Goal: Task Accomplishment & Management: Use online tool/utility

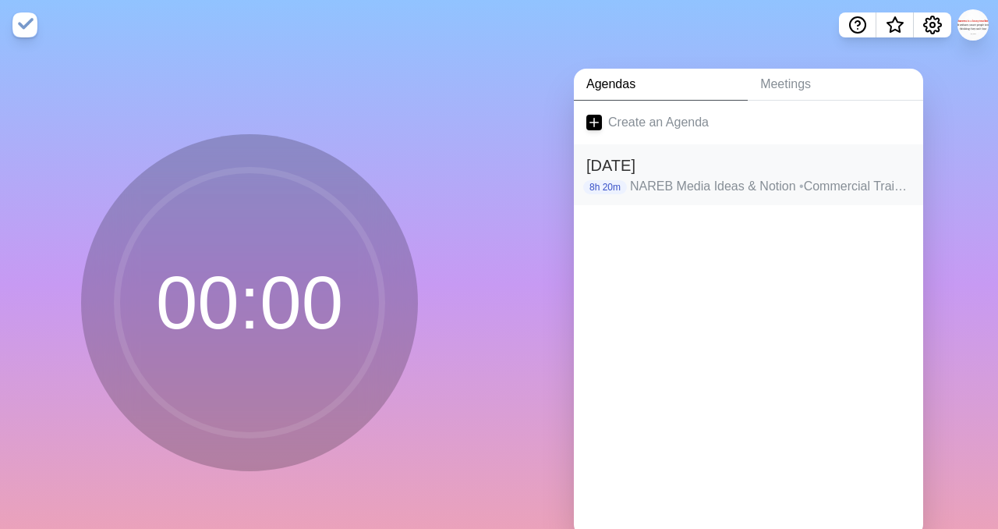
click at [685, 183] on p "NAREB Media Ideas & Notion • Commercial Training • NAREB Media Meeting • CID Me…" at bounding box center [770, 186] width 281 height 19
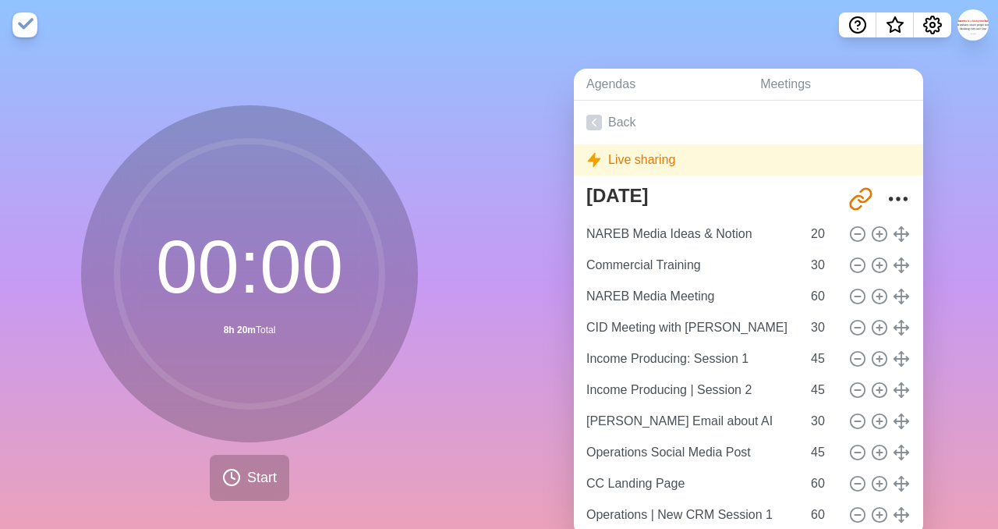
click at [638, 157] on div "Live sharing" at bounding box center [748, 159] width 349 height 31
click at [598, 165] on icon at bounding box center [594, 160] width 16 height 16
click at [795, 83] on link "Meetings" at bounding box center [835, 85] width 175 height 32
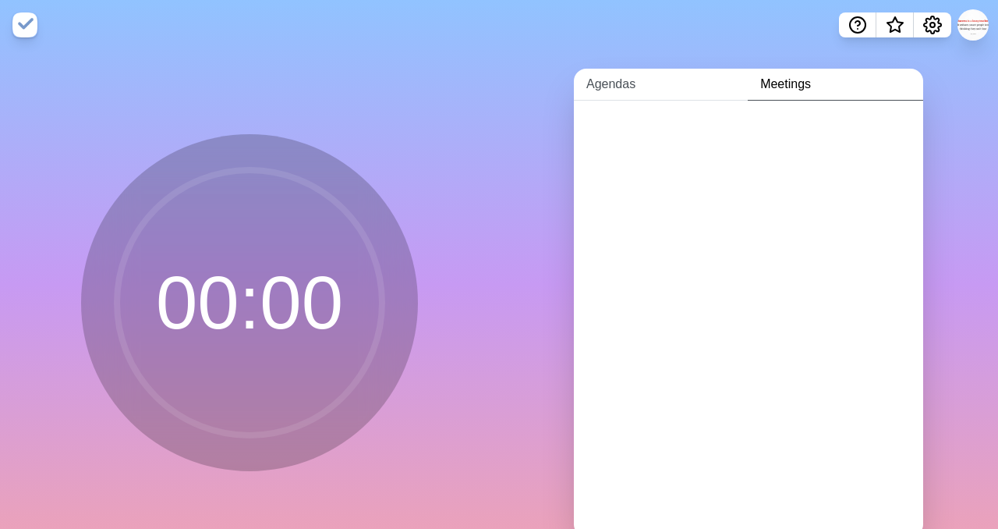
click at [619, 83] on link "Agendas" at bounding box center [661, 85] width 174 height 32
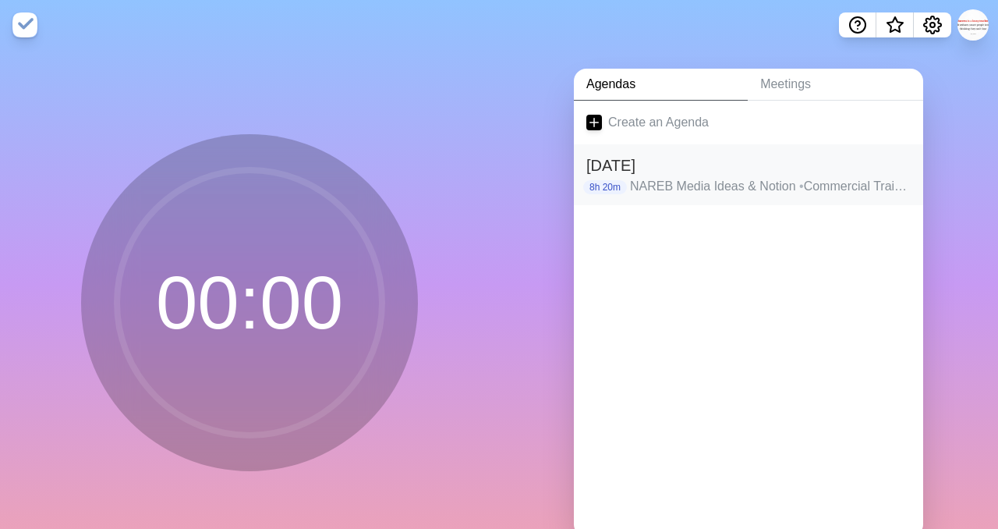
click at [643, 167] on h2 "[DATE]" at bounding box center [748, 165] width 324 height 23
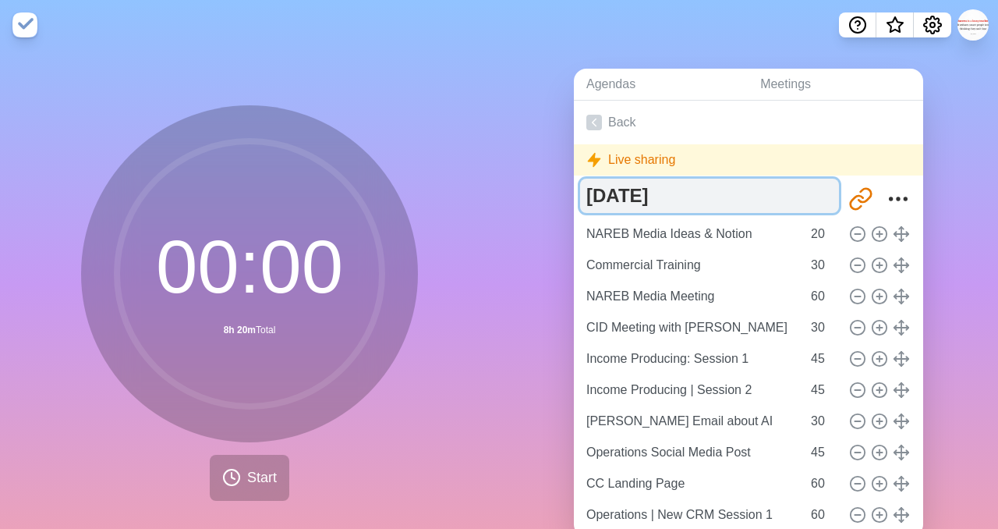
click at [606, 199] on textarea "[DATE]" at bounding box center [709, 196] width 259 height 34
click at [745, 193] on textarea "[DATE]" at bounding box center [709, 196] width 259 height 34
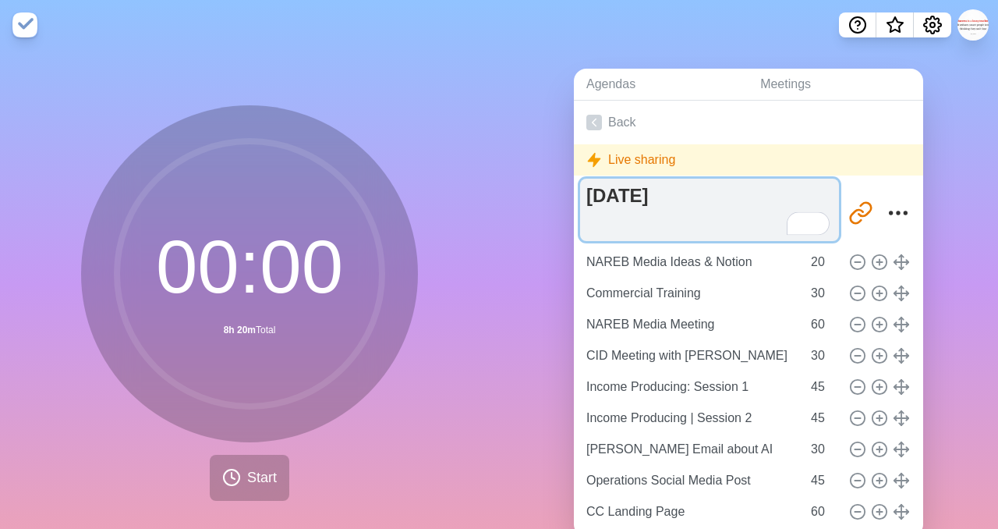
click at [785, 194] on textarea "[DATE]" at bounding box center [709, 210] width 259 height 62
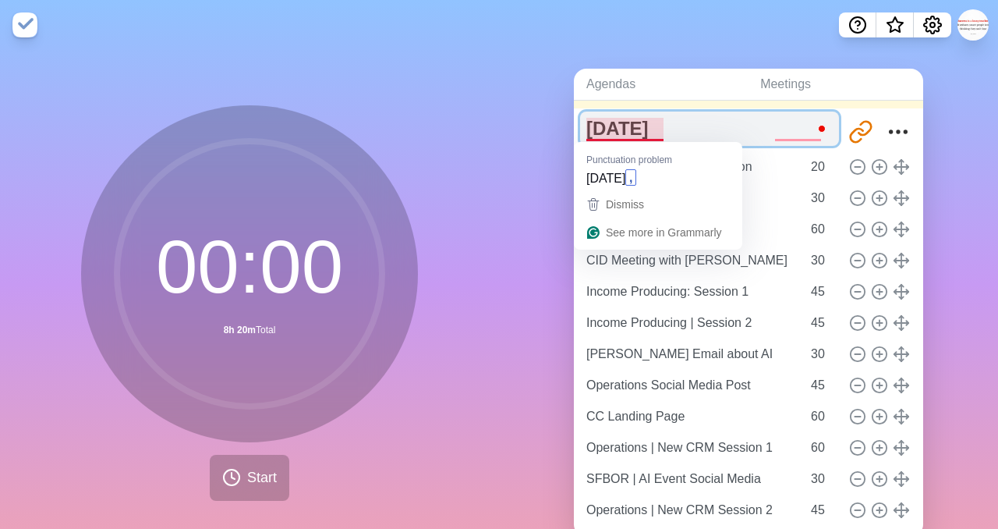
click at [632, 133] on textarea "[DATE]" at bounding box center [709, 129] width 259 height 34
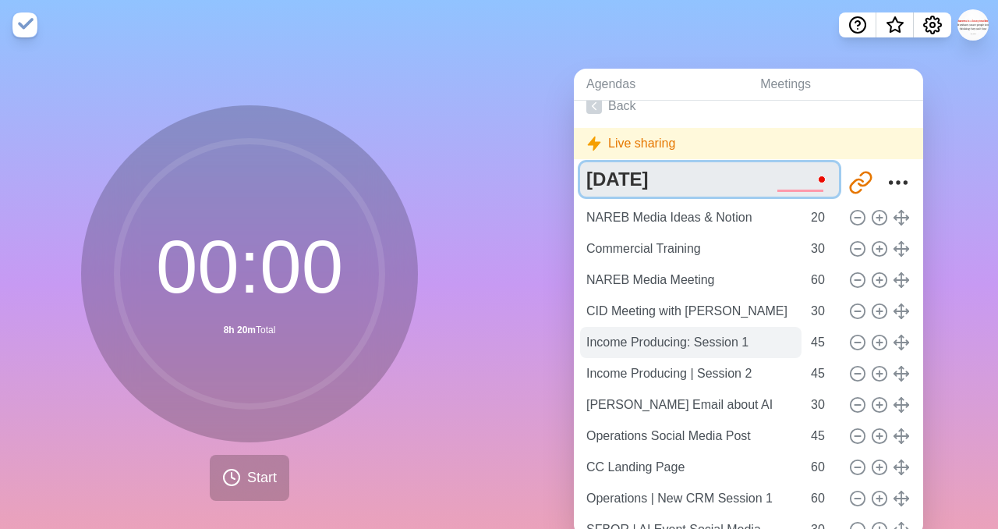
scroll to position [68, 0]
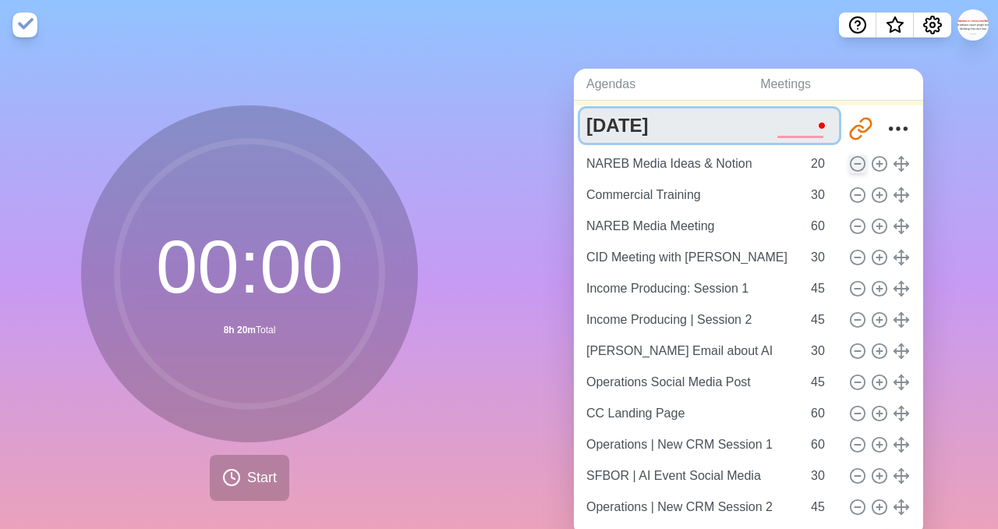
type textarea "[DATE]"
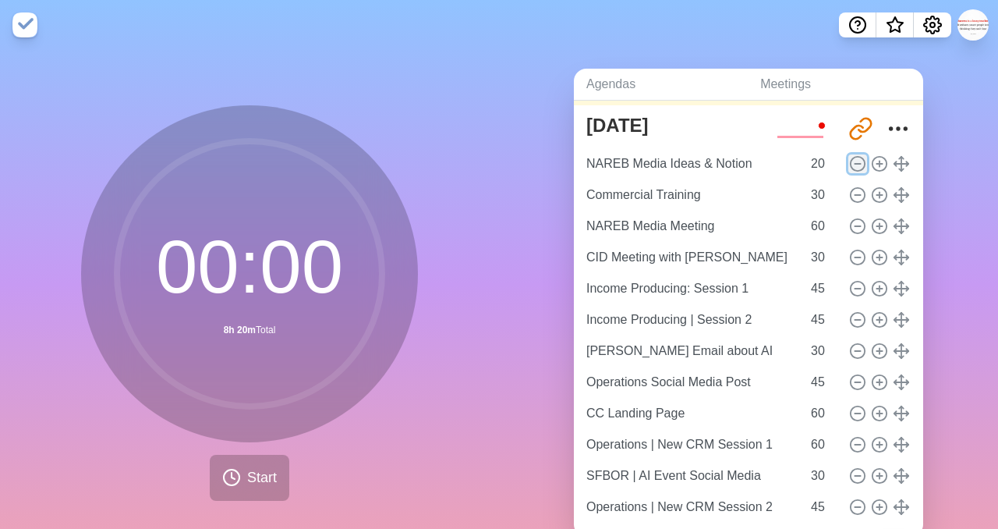
click at [855, 167] on icon at bounding box center [857, 163] width 17 height 17
type input "Commercial Training"
type input "30"
type input "NAREB Media Meeting"
type input "60"
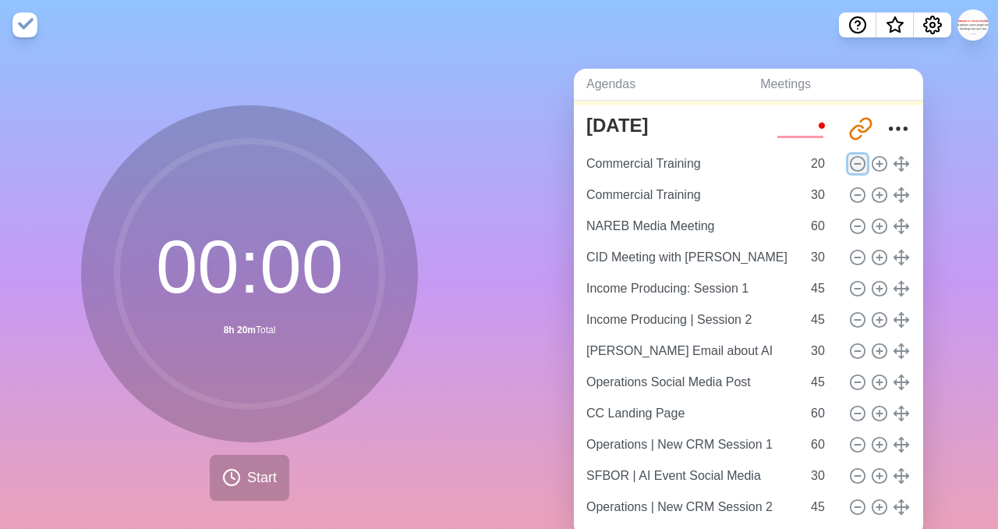
type input "CID Meeting with [PERSON_NAME]"
type input "30"
type input "Income Producing: Session 1"
type input "45"
type input "Income Producing | Session 2"
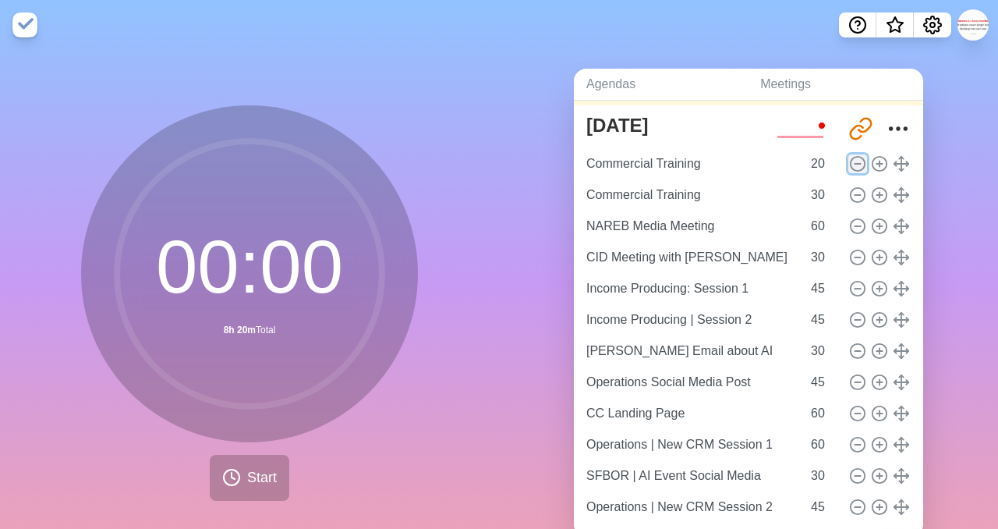
type input "[PERSON_NAME] Email about AI"
type input "30"
type input "Operations Social Media Post"
type input "45"
type input "CC Landing Page"
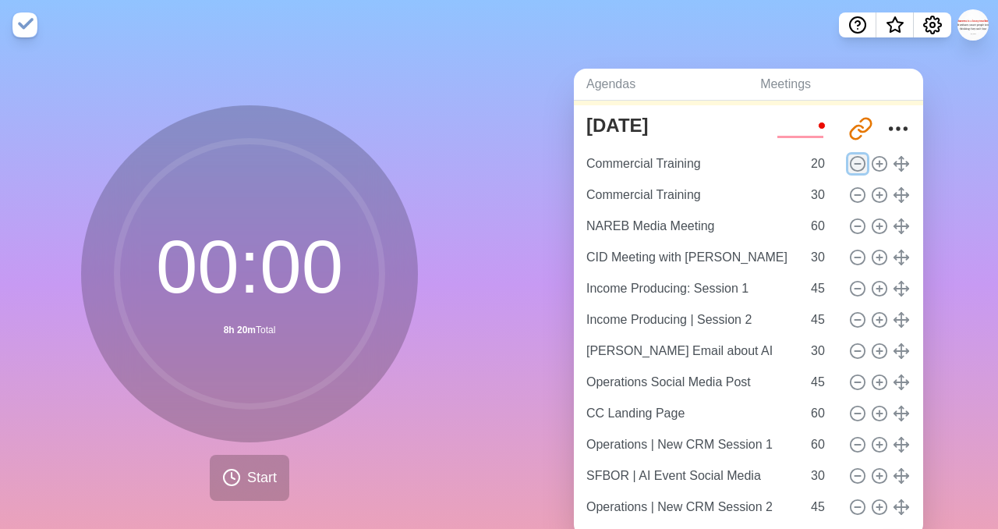
type input "60"
type input "Operations | New CRM Session 1"
type input "SFBOR | AI Event Social Media"
type input "30"
type input "Operations | New CRM Session 2"
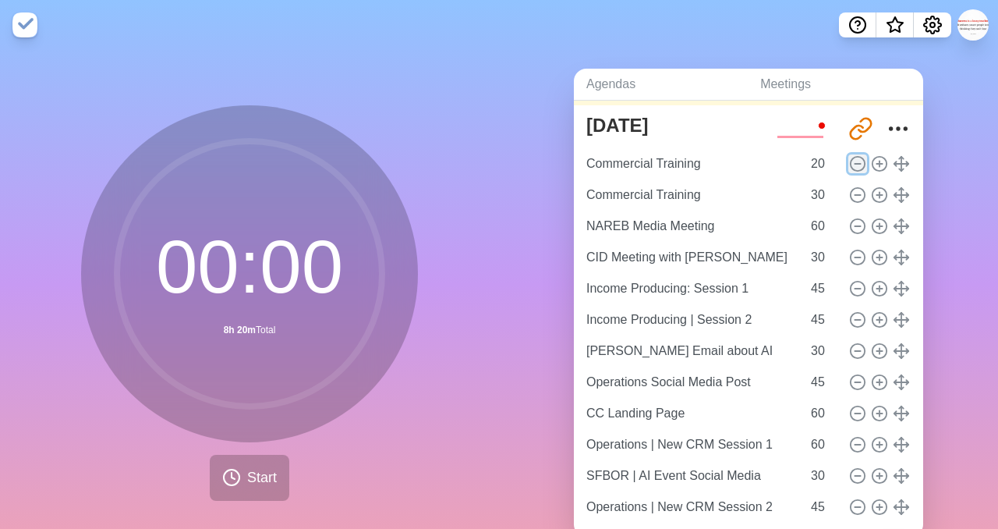
type input "45"
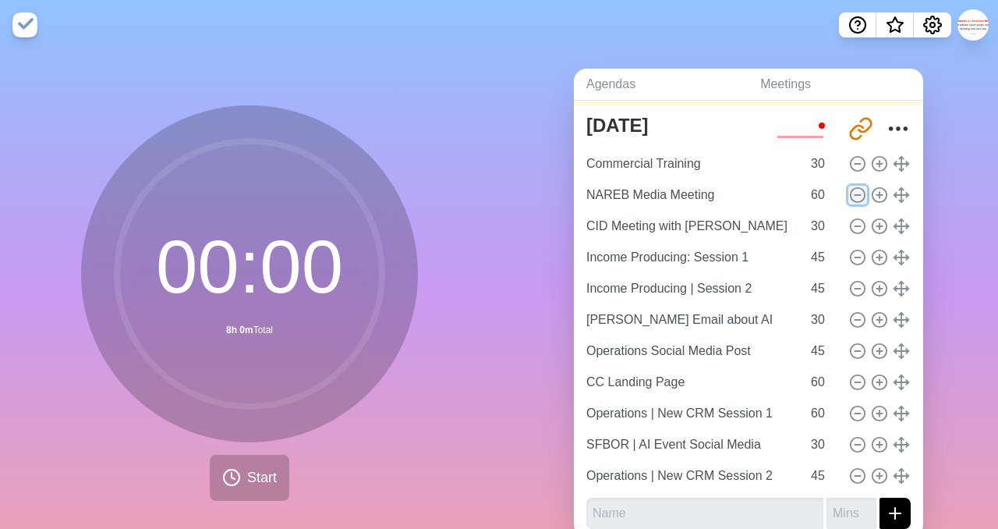
click at [857, 190] on icon at bounding box center [857, 194] width 17 height 17
type input "CID Meeting with [PERSON_NAME]"
type input "30"
type input "Income Producing: Session 1"
type input "45"
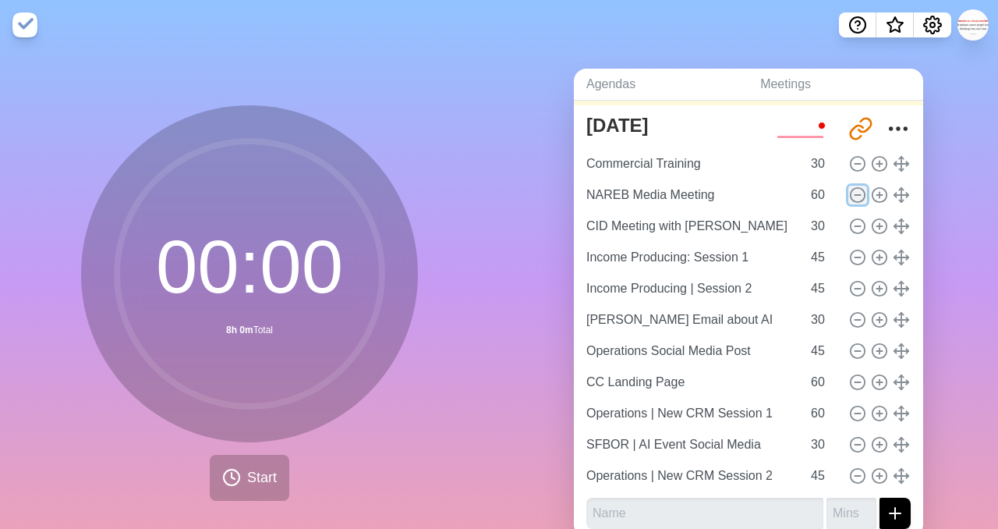
type input "Income Producing | Session 2"
type input "[PERSON_NAME] Email about AI"
type input "30"
type input "Operations Social Media Post"
type input "45"
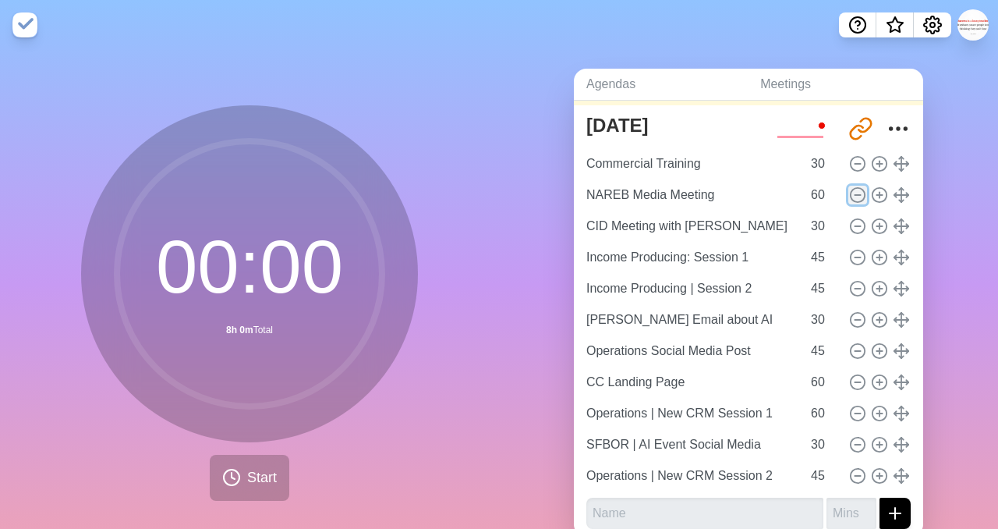
type input "CC Landing Page"
type input "60"
type input "Operations | New CRM Session 1"
type input "SFBOR | AI Event Social Media"
type input "30"
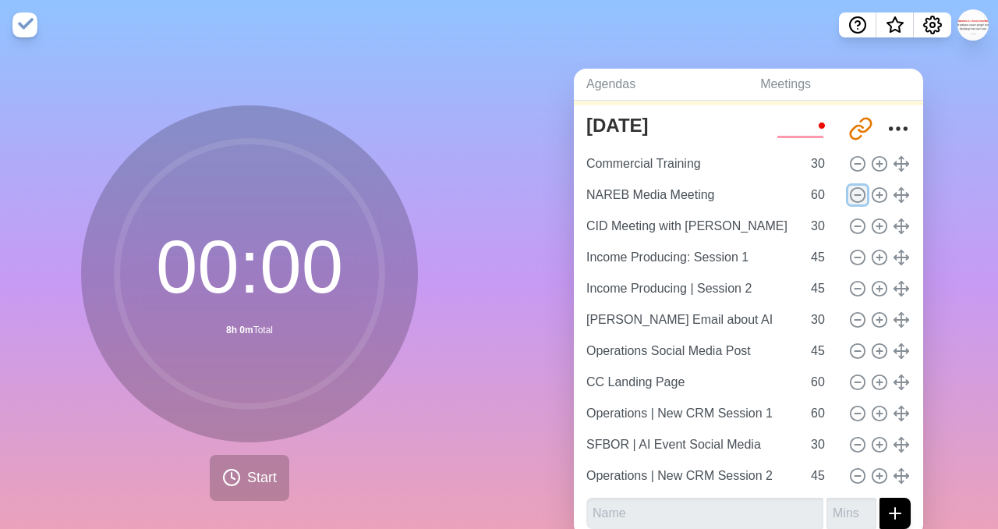
type input "Operations | New CRM Session 2"
type input "45"
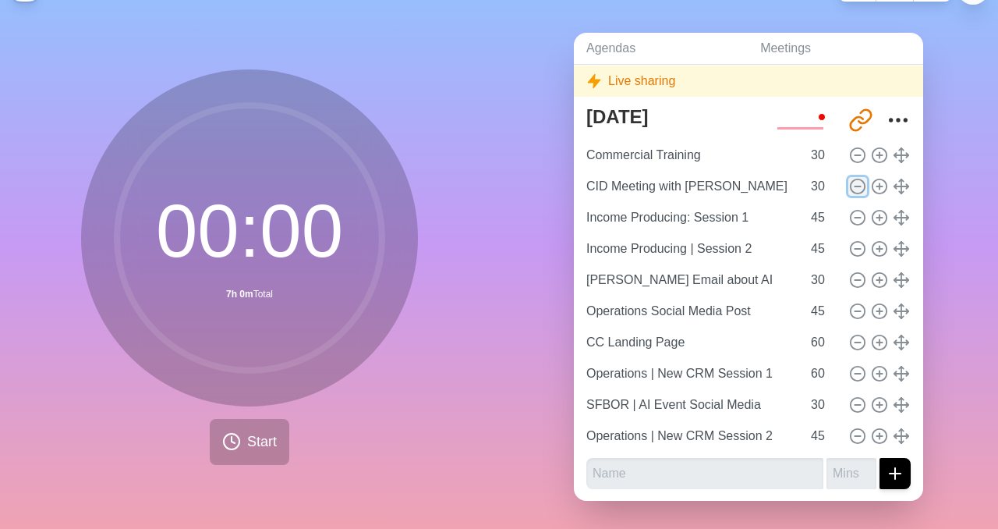
click at [857, 190] on icon at bounding box center [857, 186] width 17 height 17
type input "Income Producing: Session 1"
type input "45"
type input "Income Producing | Session 2"
type input "[PERSON_NAME] Email about AI"
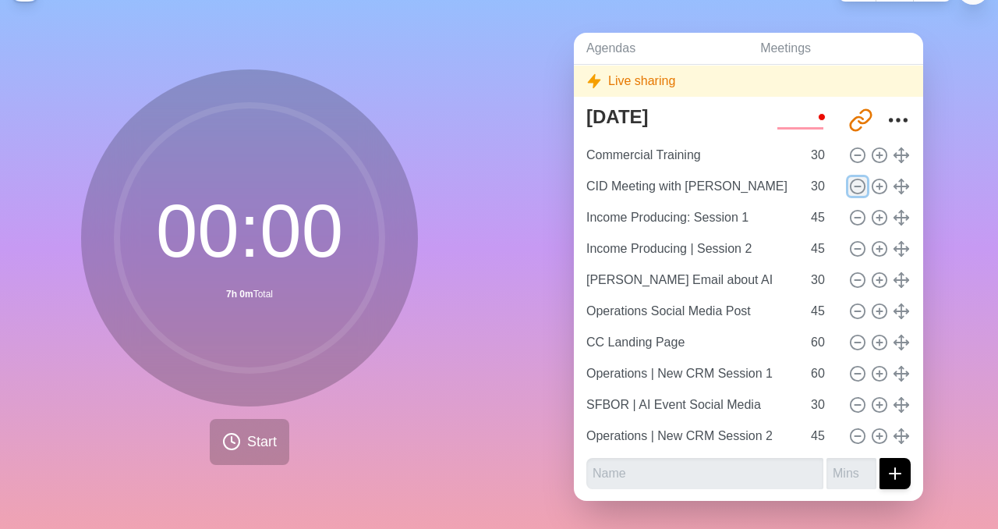
type input "30"
type input "Operations Social Media Post"
type input "45"
type input "CC Landing Page"
type input "60"
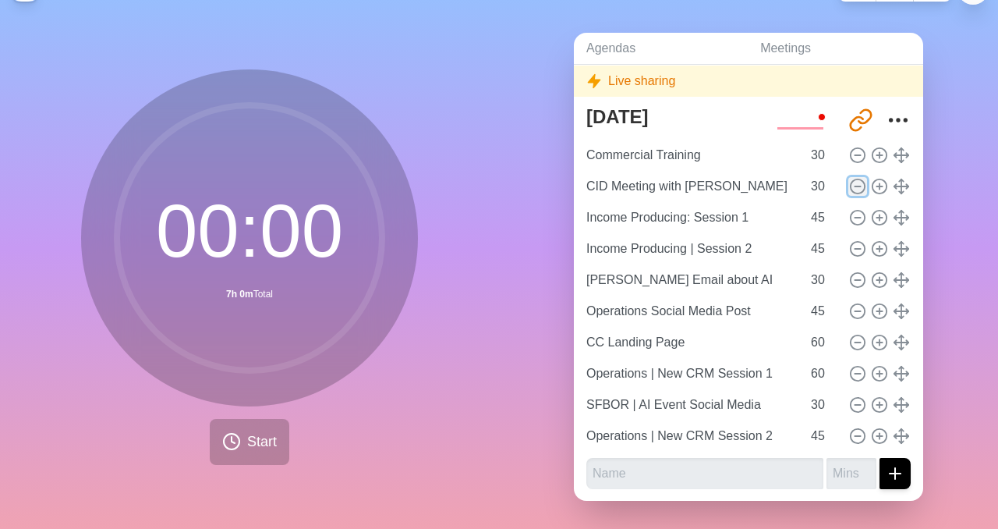
type input "Operations | New CRM Session 1"
type input "SFBOR | AI Event Social Media"
type input "30"
type input "Operations | New CRM Session 2"
type input "45"
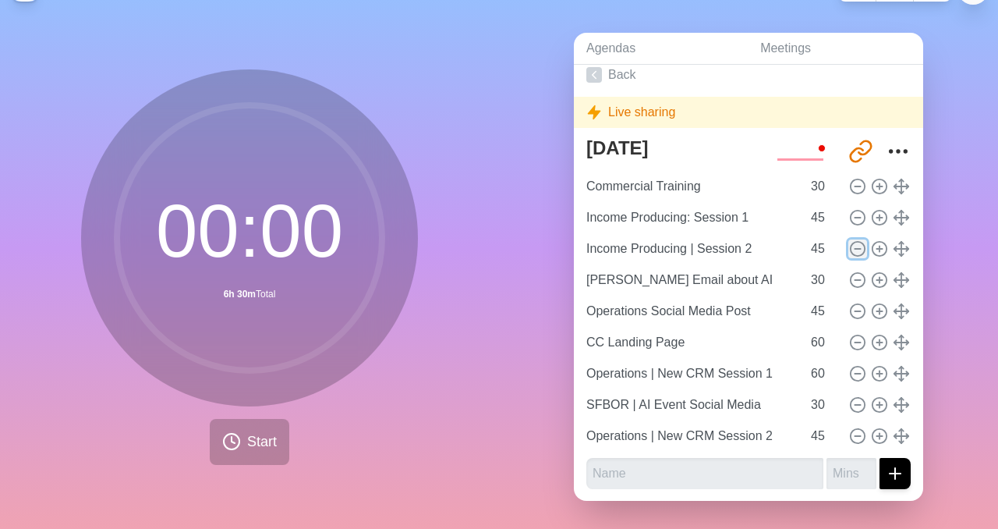
click at [857, 249] on line at bounding box center [857, 249] width 5 height 0
type input "[PERSON_NAME] Email about AI"
type input "30"
type input "Operations Social Media Post"
type input "45"
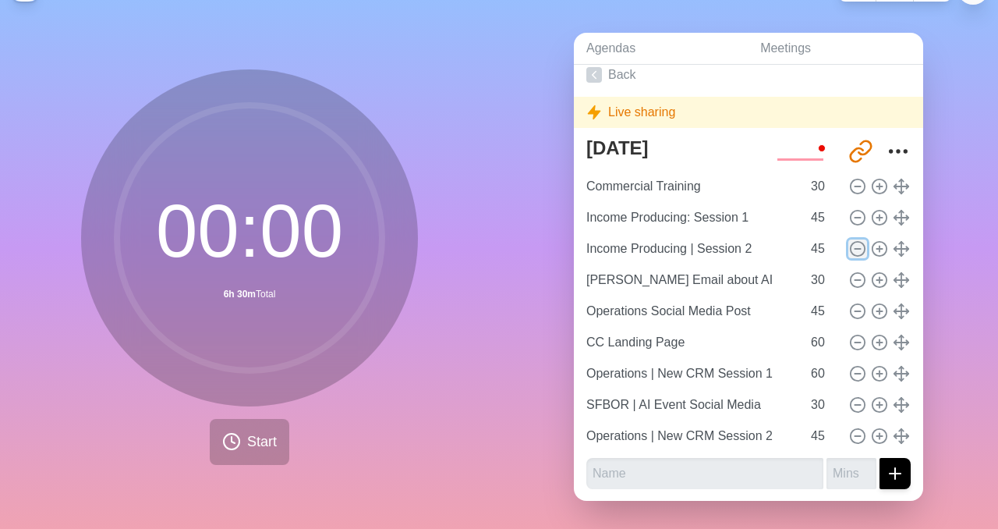
type input "CC Landing Page"
type input "60"
type input "Operations | New CRM Session 1"
type input "SFBOR | AI Event Social Media"
type input "30"
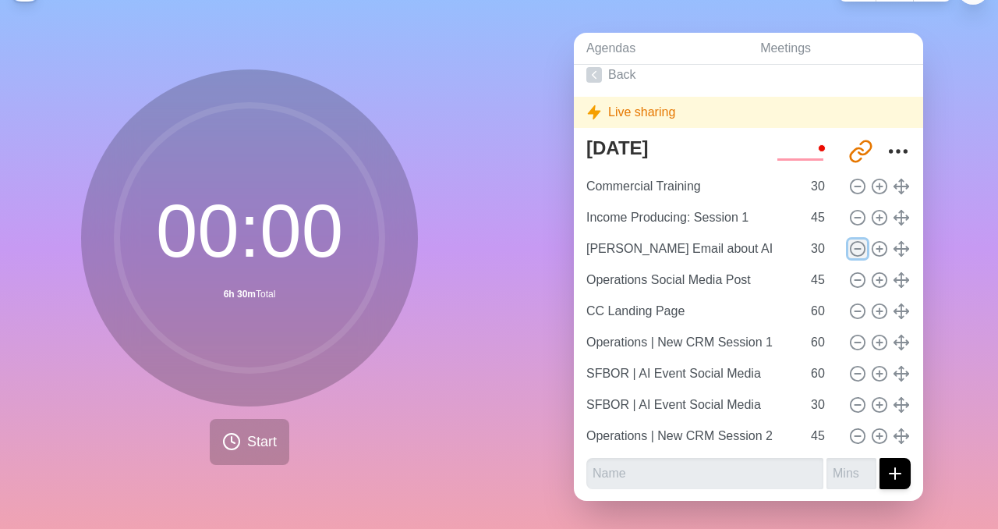
type input "Operations | New CRM Session 2"
type input "45"
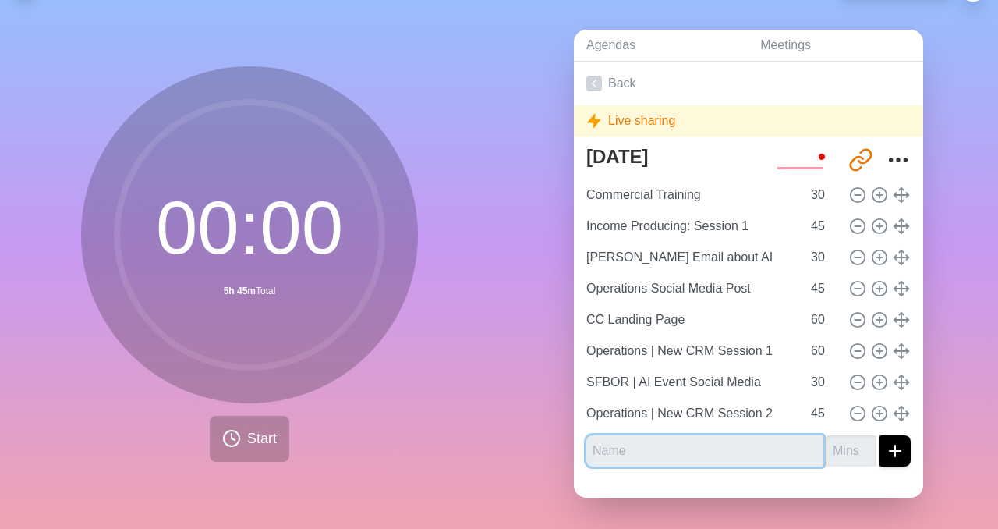
click at [671, 442] on input "text" at bounding box center [704, 450] width 237 height 31
type input "CID : Meeting Preparation | Committees & Webinar"
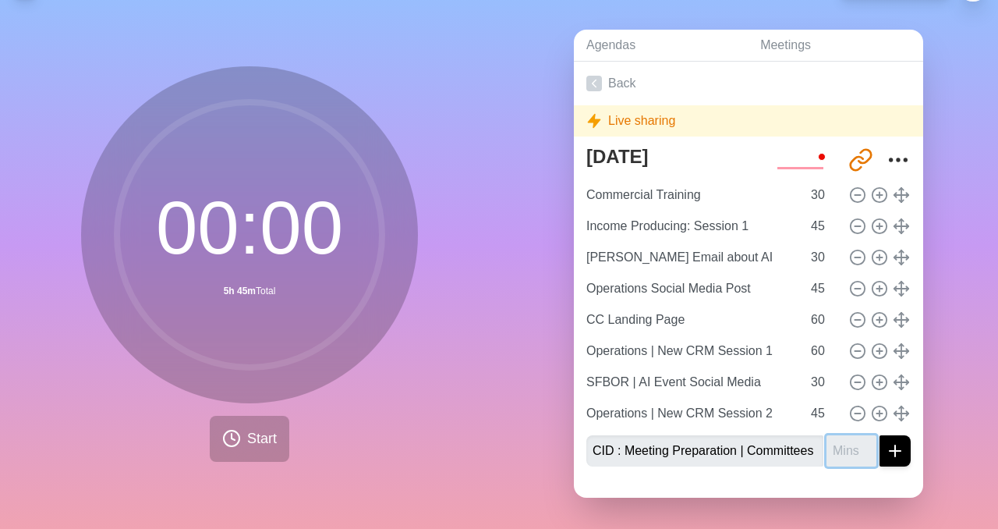
click at [841, 448] on input "number" at bounding box center [852, 450] width 50 height 31
type input "3"
type input "20"
click at [887, 453] on icon "submit" at bounding box center [895, 450] width 19 height 19
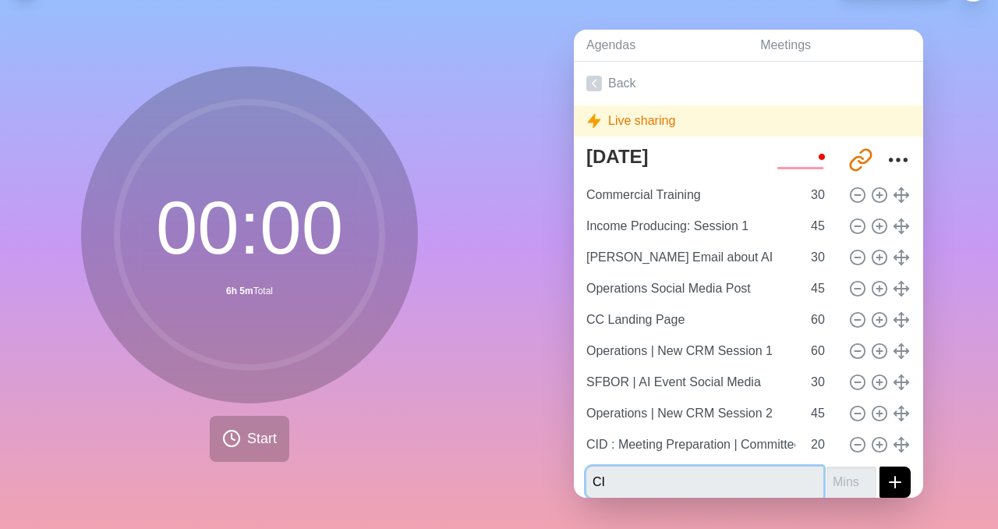
type input "C"
type input "Meeting CID"
click at [844, 479] on input "number" at bounding box center [852, 481] width 50 height 31
type input "60"
click at [897, 482] on line "submit" at bounding box center [895, 482] width 11 height 0
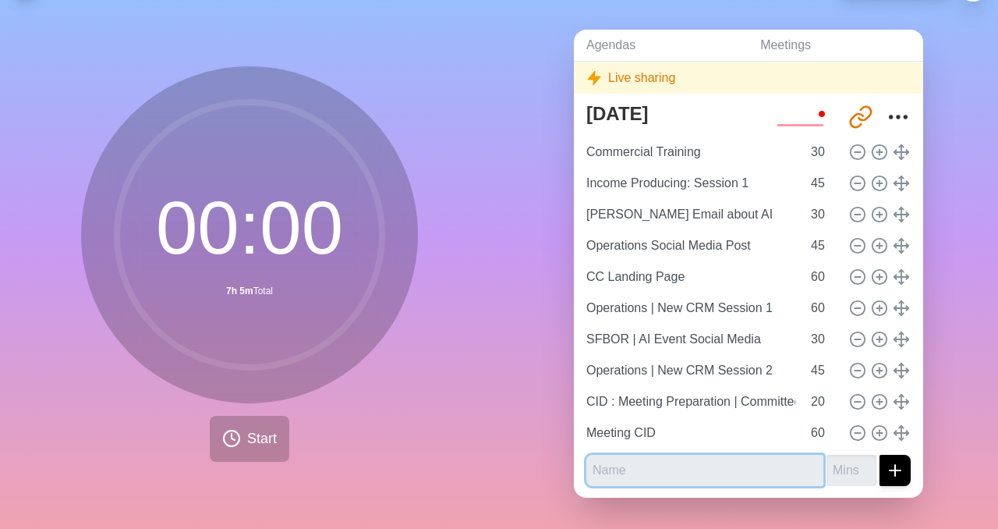
click at [672, 466] on input "text" at bounding box center [704, 470] width 237 height 31
type input "Cleaning Room"
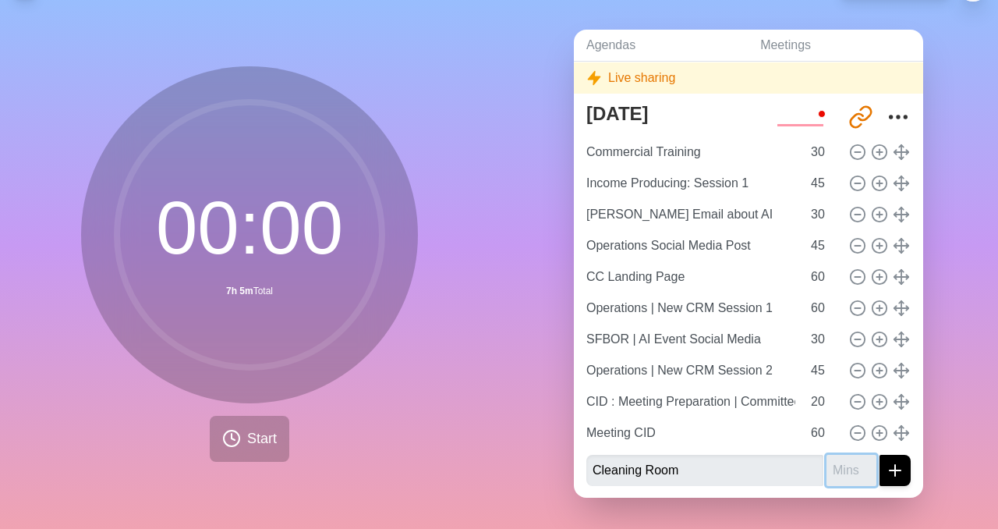
click at [844, 465] on input "number" at bounding box center [852, 470] width 50 height 31
type input "45"
click at [880, 455] on button "submit" at bounding box center [895, 470] width 31 height 31
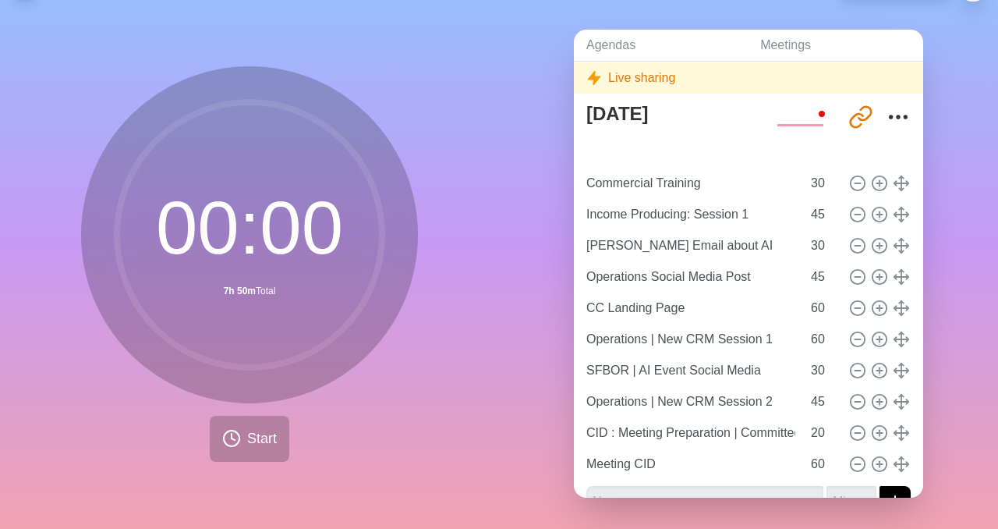
type input "Cleaning Room"
type input "45"
type input "Commercial Training"
type input "30"
type input "Income Producing: Session 1"
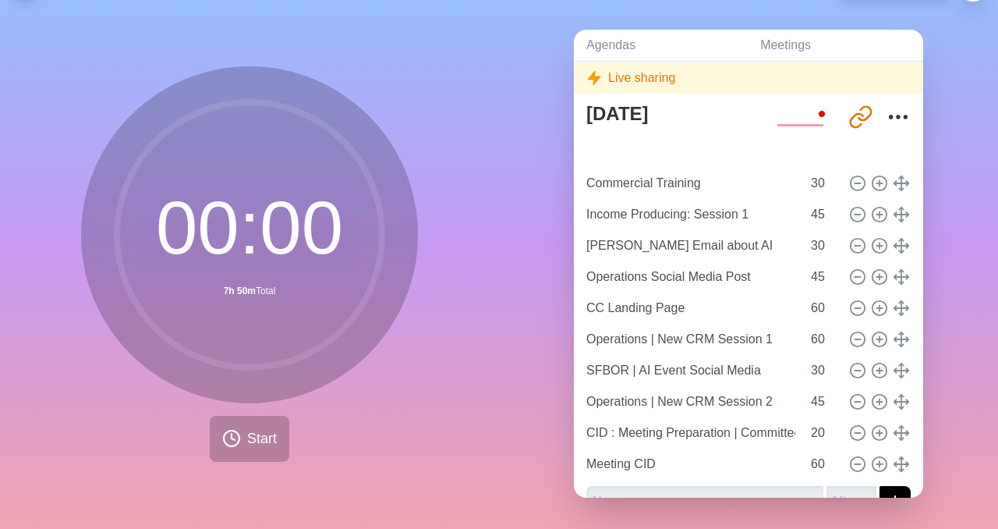
type input "45"
type input "[PERSON_NAME] Email about AI"
type input "30"
type input "Operations Social Media Post"
type input "45"
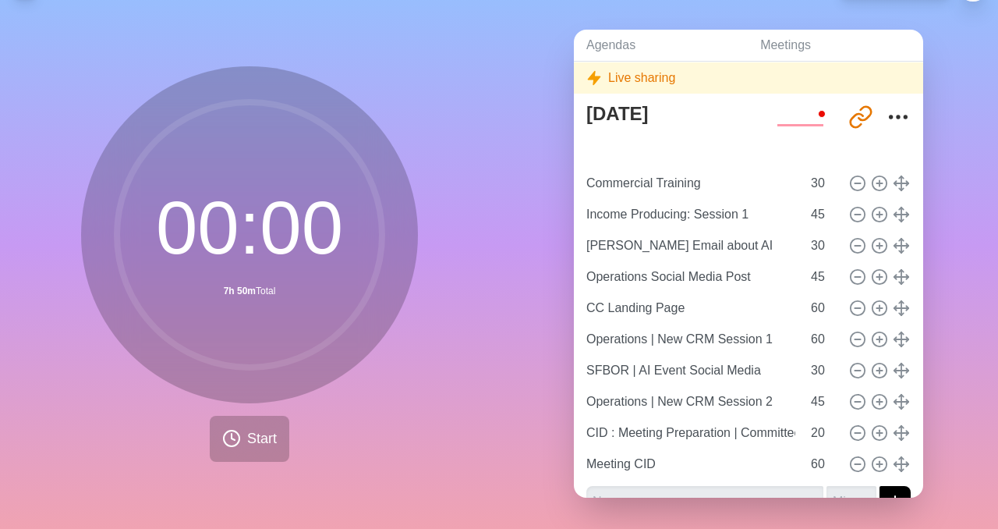
type input "CC Landing Page"
type input "Operations | New CRM Session 1"
type input "60"
type input "SFBOR | AI Event Social Media"
type input "30"
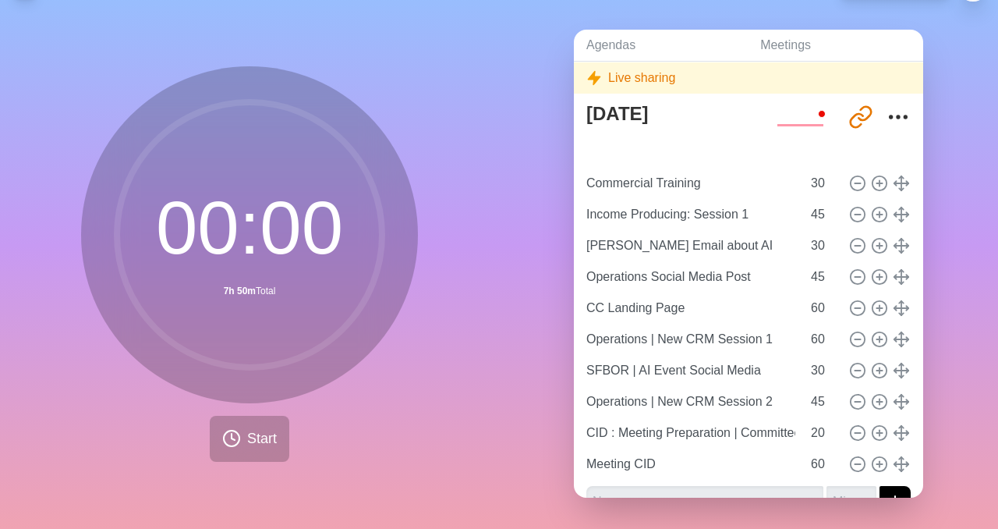
type input "Operations | New CRM Session 2"
type input "45"
type input "CID : Meeting Preparation | Committees & Webinar"
type input "20"
type input "Meeting CID"
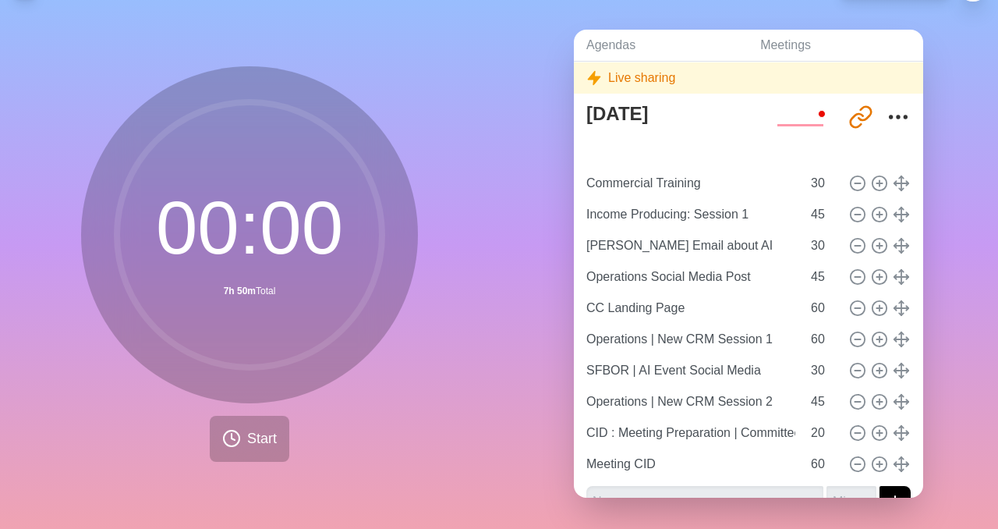
type input "60"
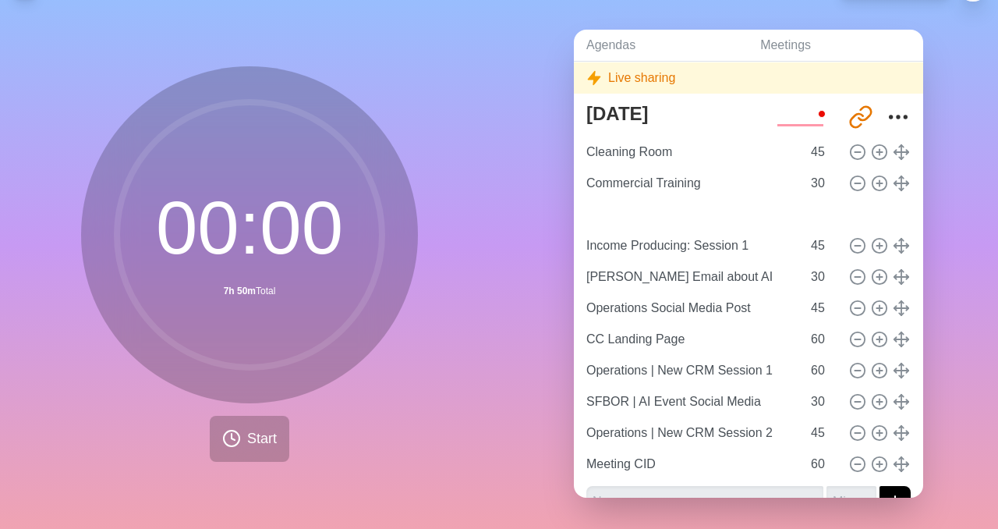
type input "CID : Meeting Preparation | Committees & Webinar"
type input "20"
type input "Income Producing: Session 1"
type input "45"
type input "[PERSON_NAME] Email about AI"
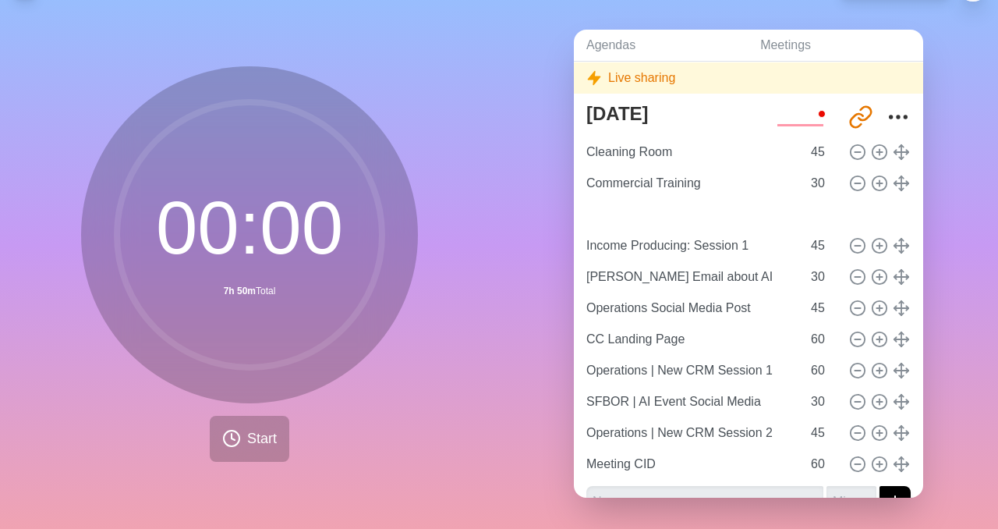
type input "30"
type input "Operations Social Media Post"
type input "45"
type input "CC Landing Page"
type input "Operations | New CRM Session 1"
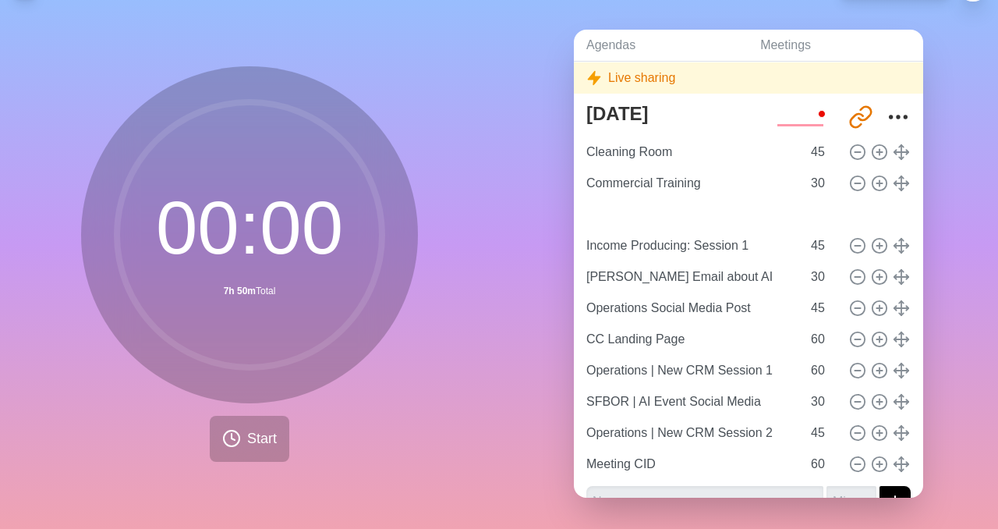
type input "60"
type input "SFBOR | AI Event Social Media"
type input "30"
type input "Operations | New CRM Session 2"
type input "45"
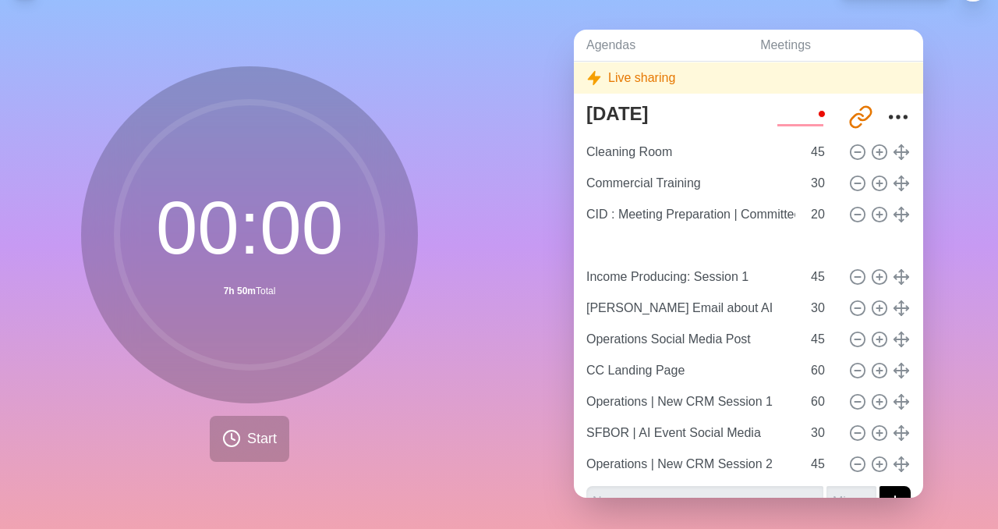
type input "Meeting CID"
type input "60"
type input "Income Producing: Session 1"
type input "45"
type input "[PERSON_NAME] Email about AI"
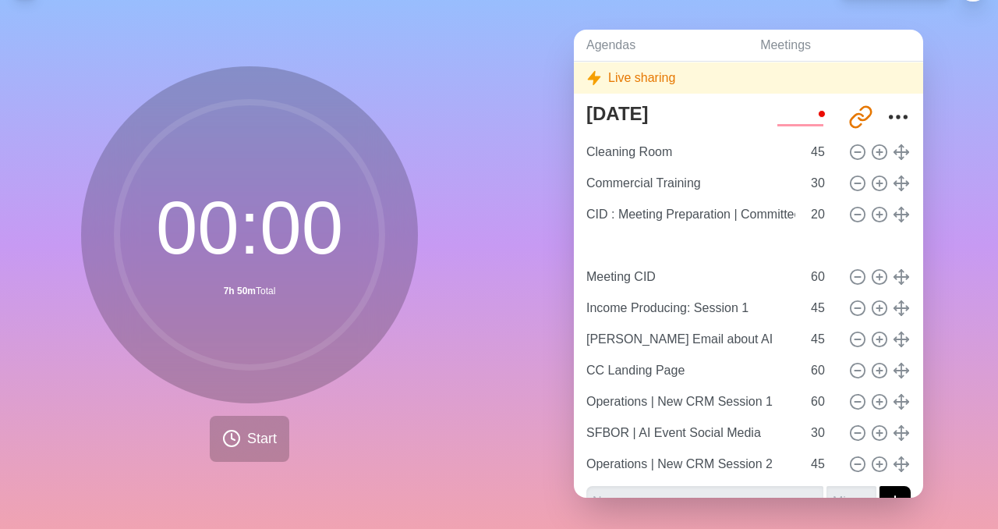
type input "30"
type input "Operations Social Media Post"
type input "45"
type input "CC Landing Page"
type input "Operations | New CRM Session 1"
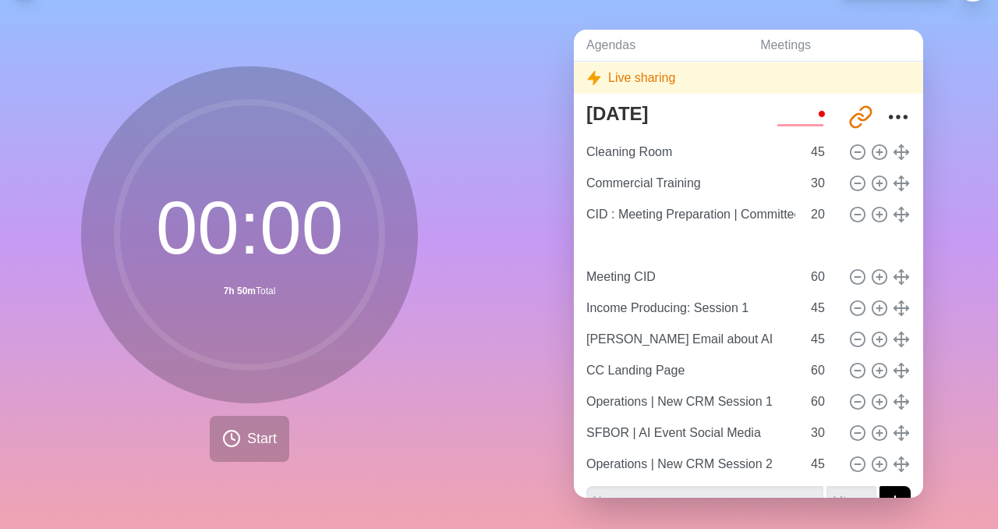
type input "60"
type input "SFBOR | AI Event Social Media"
type input "30"
type input "Operations | New CRM Session 2"
type input "45"
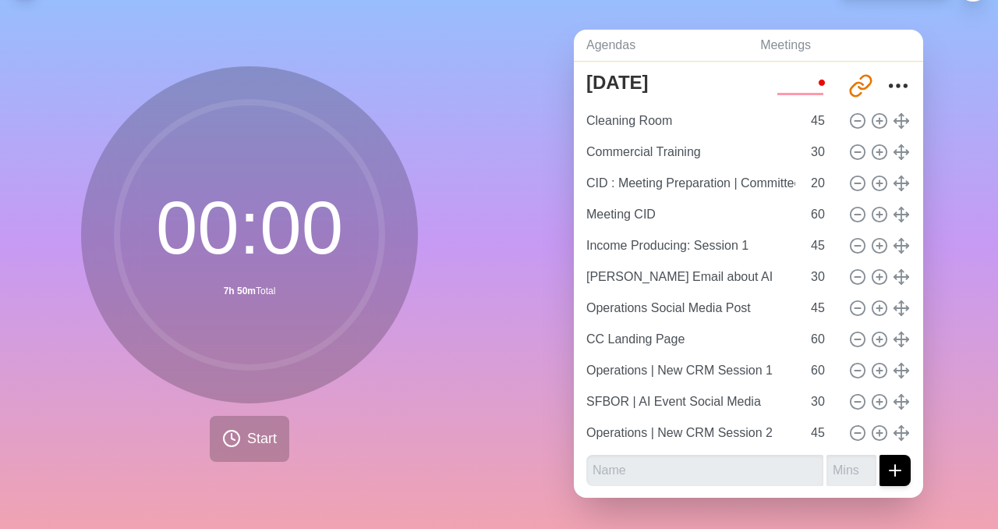
scroll to position [56, 0]
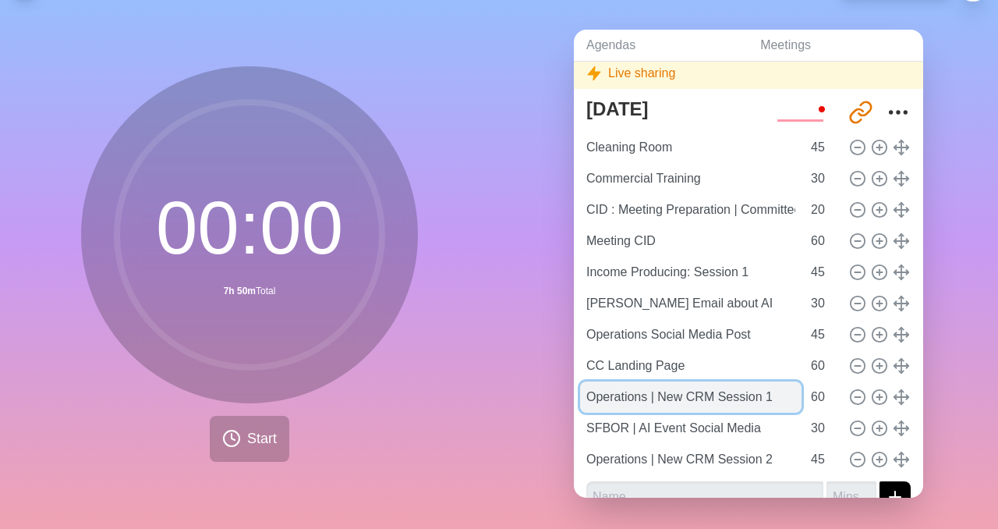
click at [657, 397] on input "Operations | New CRM Session 1" at bounding box center [690, 396] width 221 height 31
drag, startPoint x: 657, startPoint y: 397, endPoint x: 579, endPoint y: 395, distance: 77.2
click at [580, 395] on input "Operations | New CRM Session 1" at bounding box center [690, 396] width 221 height 31
click at [735, 397] on input "New CRM Session 1" at bounding box center [690, 396] width 221 height 31
type input "New CRM Session 1 | Ops"
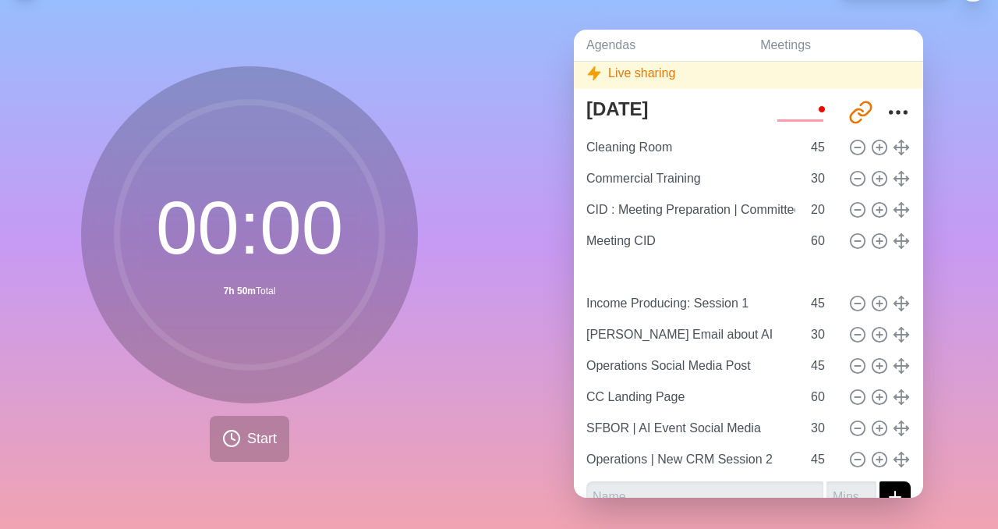
type input "New CRM Session 1 | Ops"
type input "60"
type input "Income Producing: Session 1"
type input "45"
type input "[PERSON_NAME] Email about AI"
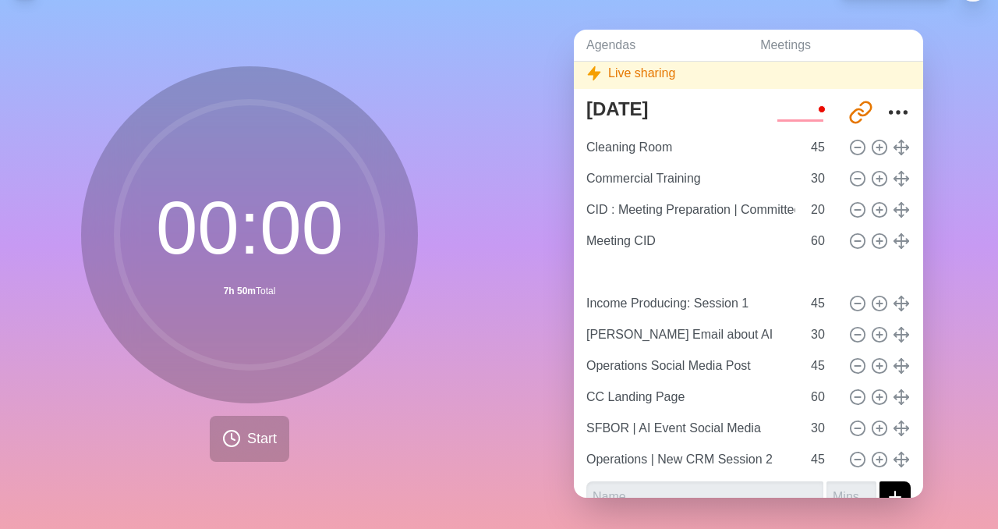
type input "30"
type input "Operations Social Media Post"
type input "45"
type input "CC Landing Page"
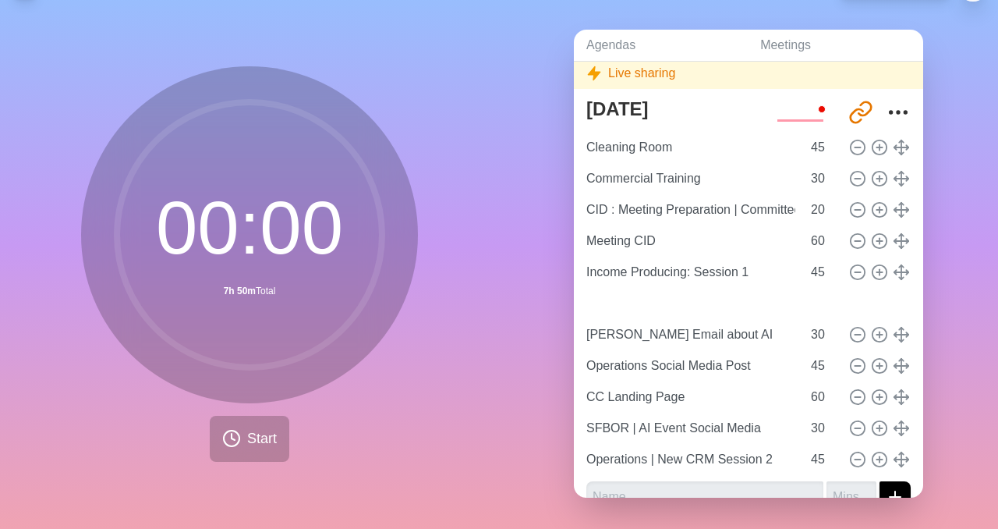
type input "New CRM Session 1 | Ops"
type input "60"
type input "Income Producing: Session 1"
type input "45"
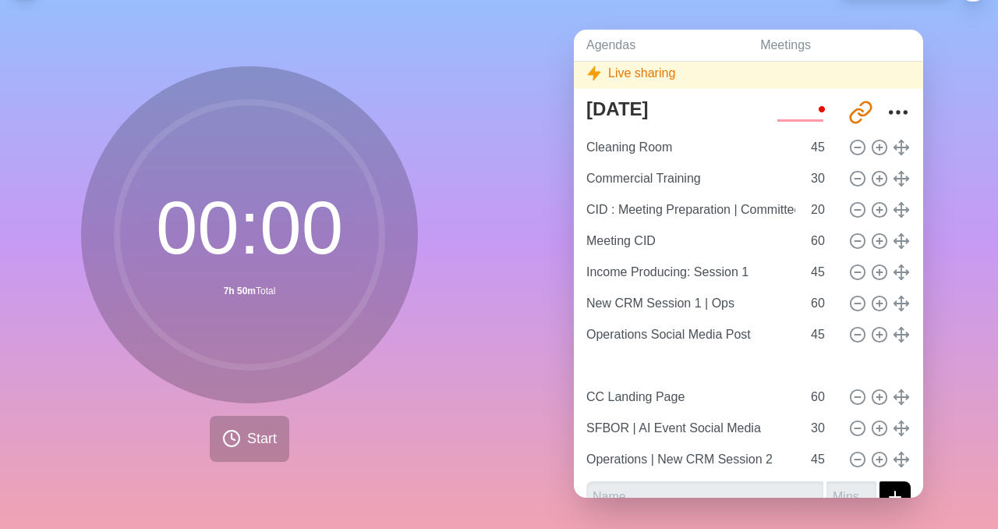
type input "[PERSON_NAME] Email about AI"
type input "30"
type input "Operations Social Media Post"
type input "45"
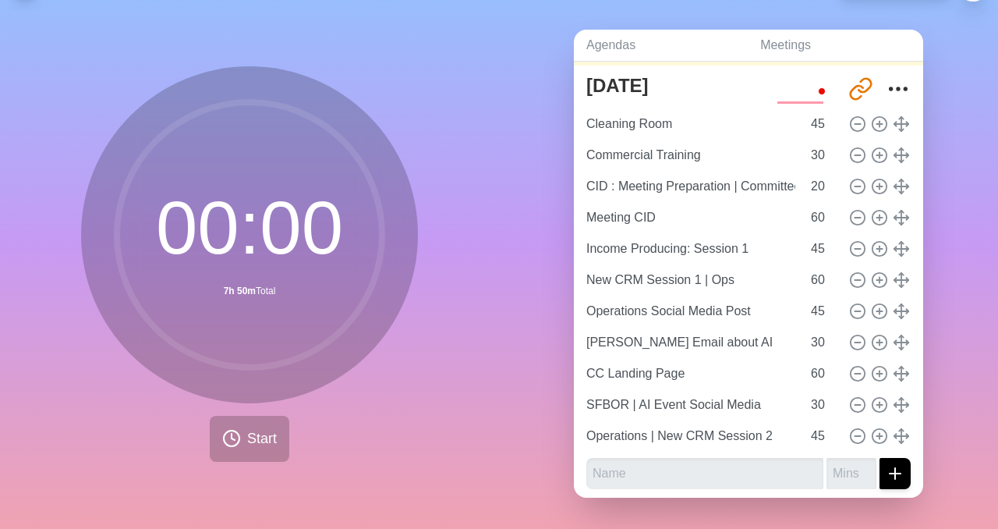
scroll to position [72, 0]
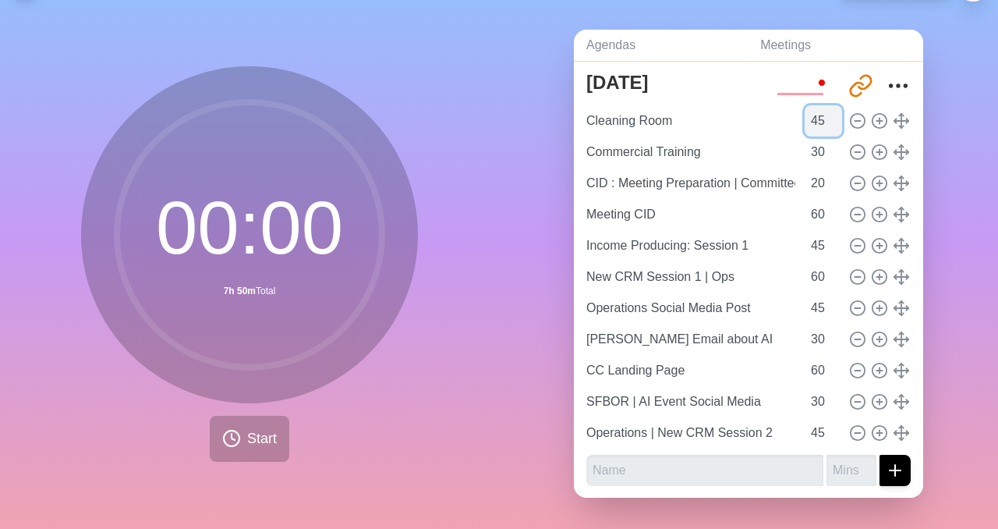
click at [820, 126] on input "45" at bounding box center [823, 120] width 37 height 31
type input "20"
click at [814, 175] on input "20" at bounding box center [823, 183] width 37 height 31
click at [855, 303] on icon at bounding box center [857, 307] width 17 height 17
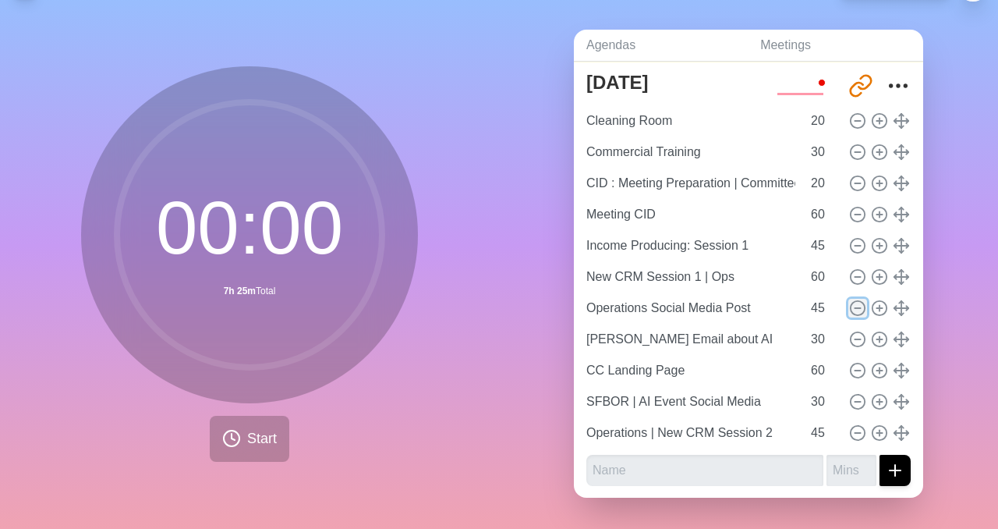
type input "[PERSON_NAME] Email about AI"
type input "30"
type input "CC Landing Page"
type input "60"
type input "SFBOR | AI Event Social Media"
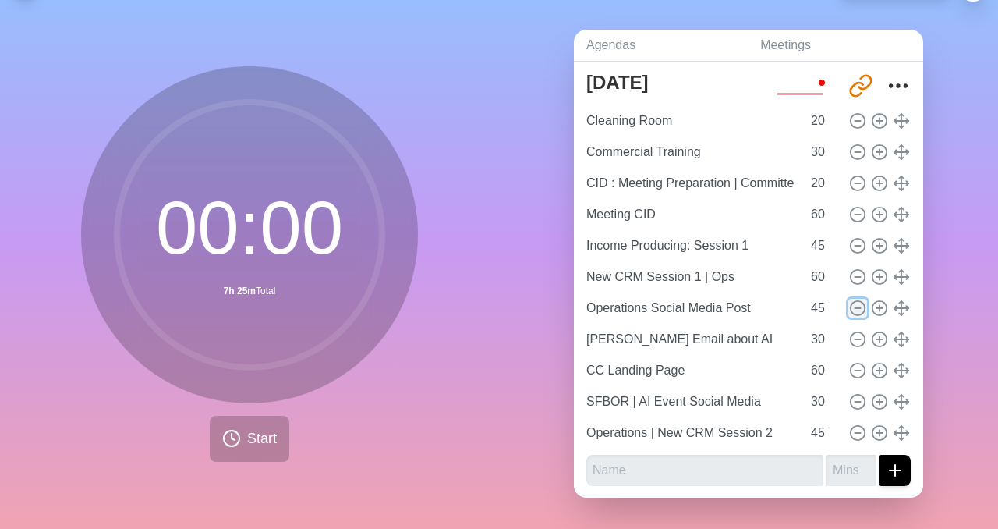
type input "30"
type input "Operations | New CRM Session 2"
type input "45"
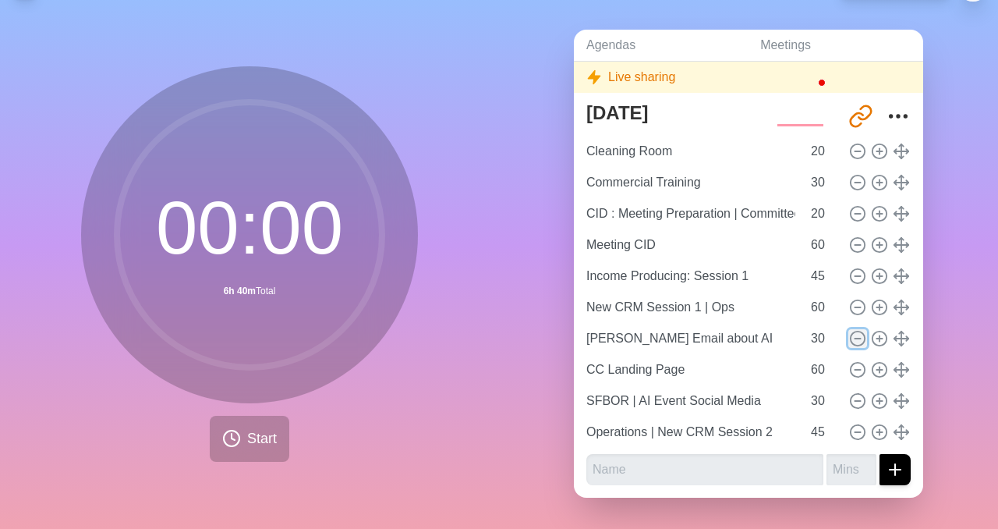
scroll to position [43, 0]
click at [597, 76] on icon at bounding box center [594, 78] width 16 height 16
click at [857, 370] on line at bounding box center [857, 370] width 5 height 0
type input "SFBOR | AI Event Social Media"
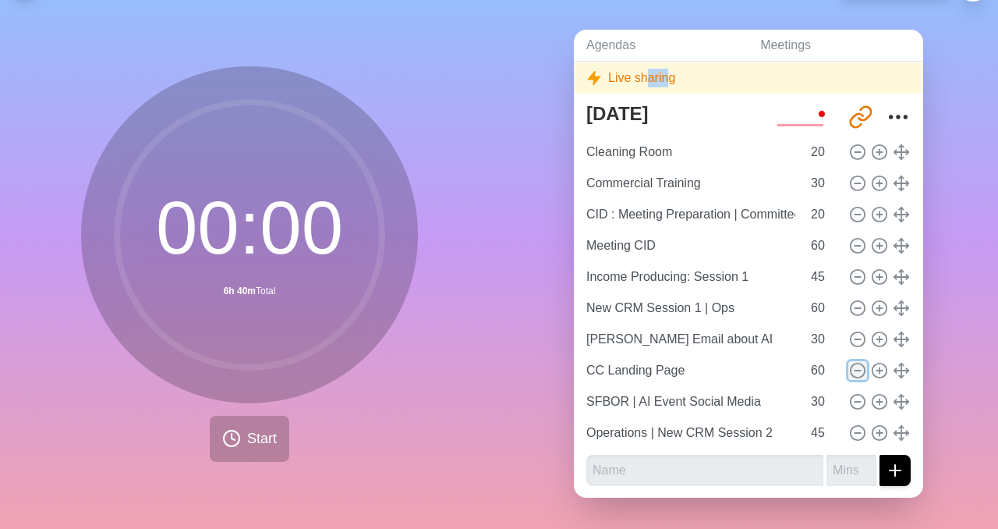
type input "30"
type input "Operations | New CRM Session 2"
type input "45"
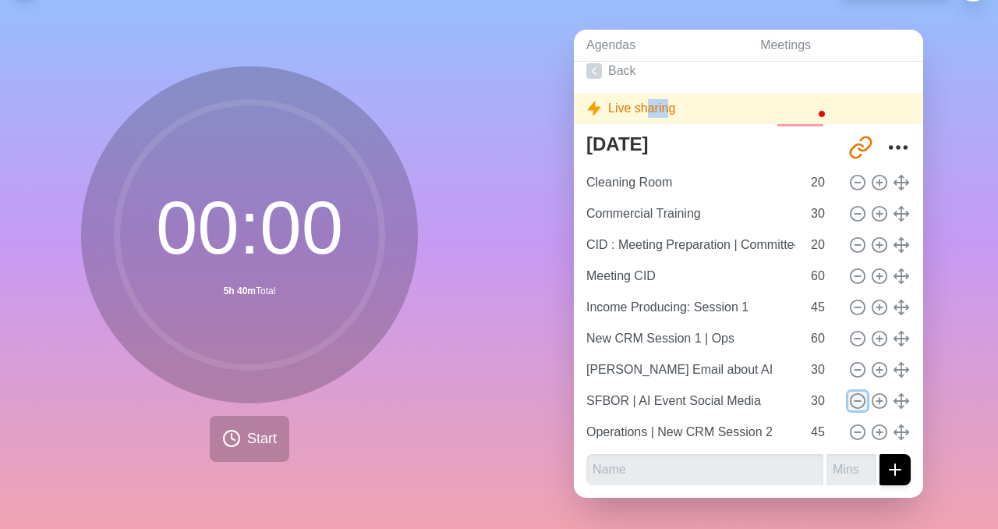
scroll to position [12, 0]
click at [857, 398] on icon at bounding box center [857, 401] width 17 height 17
type input "Operations | New CRM Session 2"
type input "45"
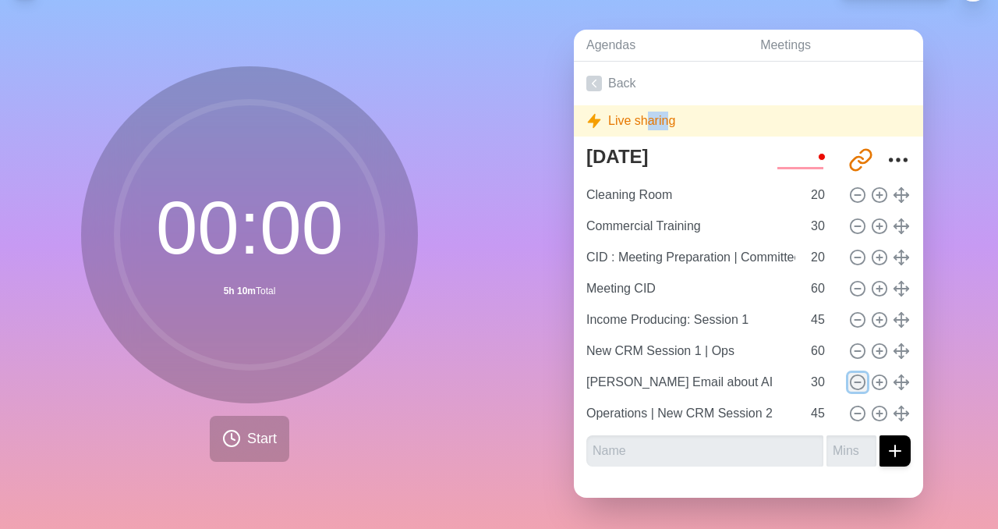
click at [856, 378] on icon at bounding box center [857, 381] width 17 height 17
type input "Operations | New CRM Session 2"
type input "45"
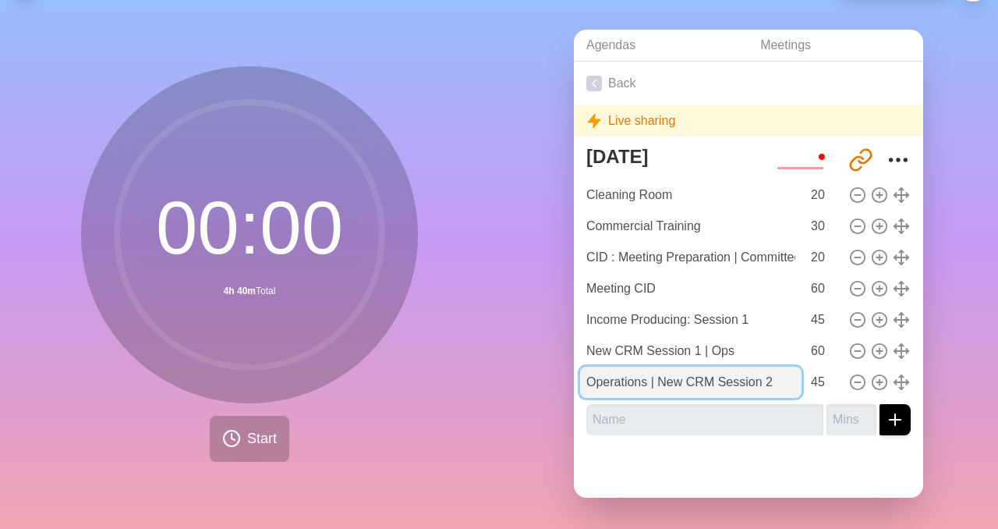
click at [667, 391] on input "Operations | New CRM Session 2" at bounding box center [690, 381] width 221 height 31
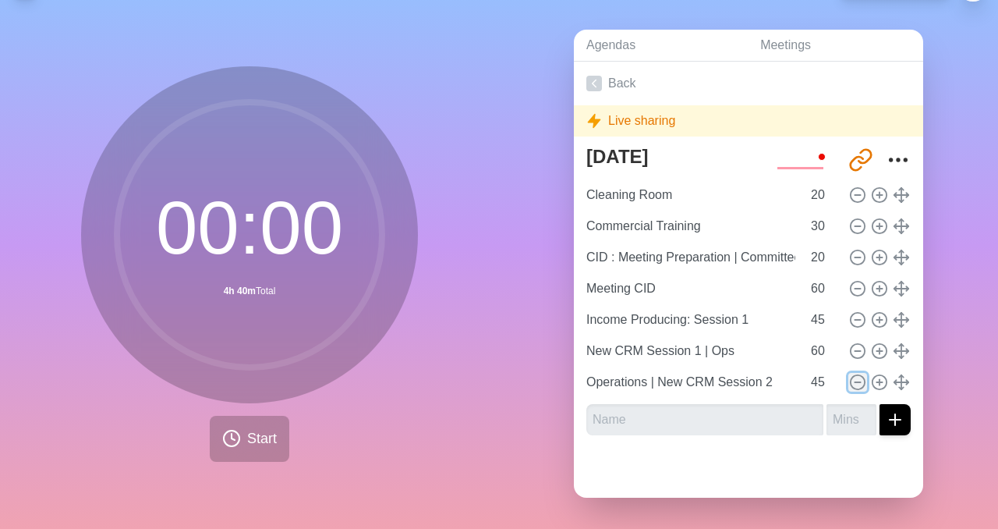
click at [851, 381] on circle at bounding box center [858, 382] width 14 height 14
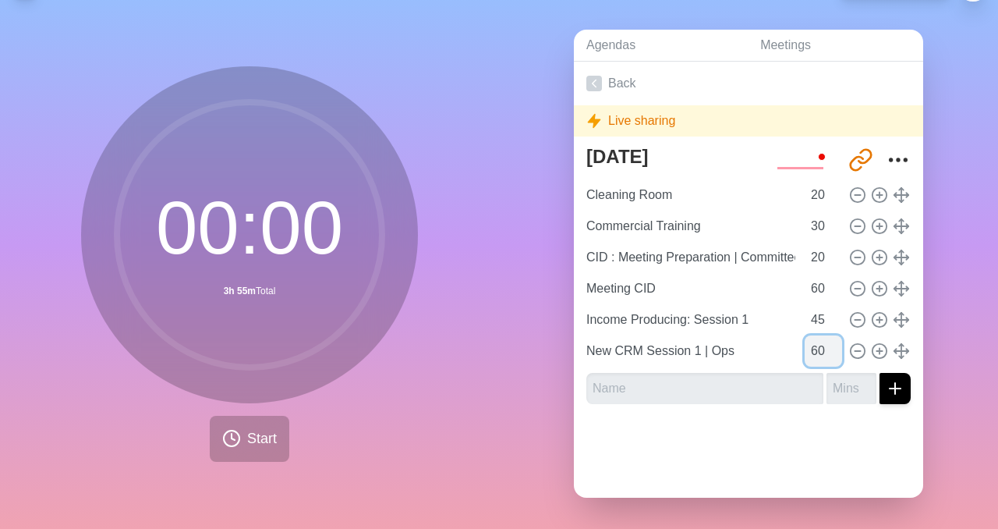
click at [816, 352] on input "60" at bounding box center [823, 350] width 37 height 31
type input "90"
click at [818, 323] on input "45" at bounding box center [823, 319] width 37 height 31
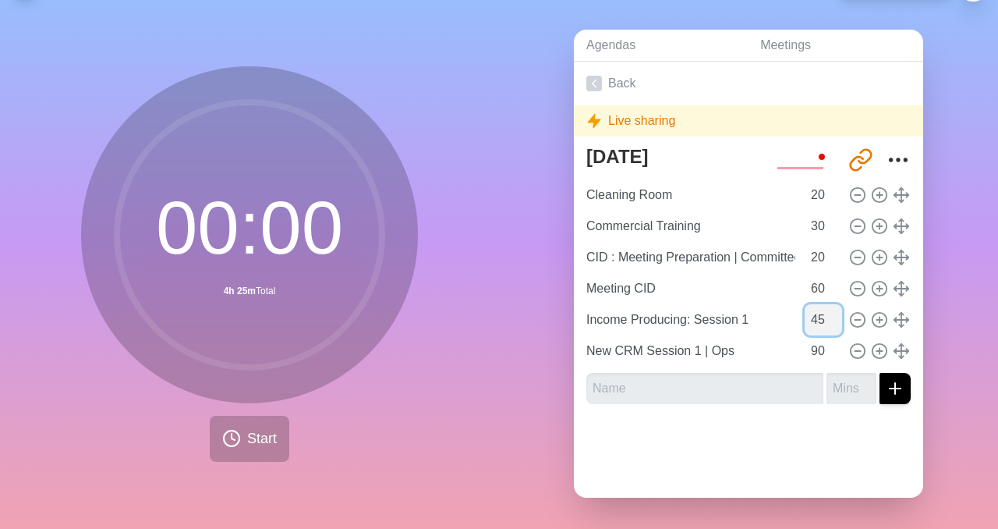
click at [818, 323] on input "45" at bounding box center [823, 319] width 37 height 31
type input "90"
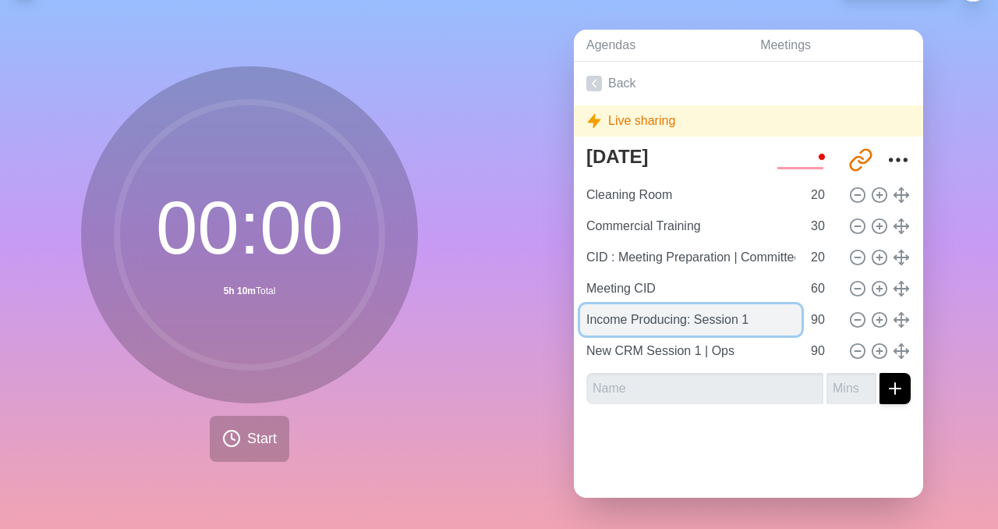
click at [693, 323] on input "Income Producing: Session 1" at bounding box center [690, 319] width 221 height 31
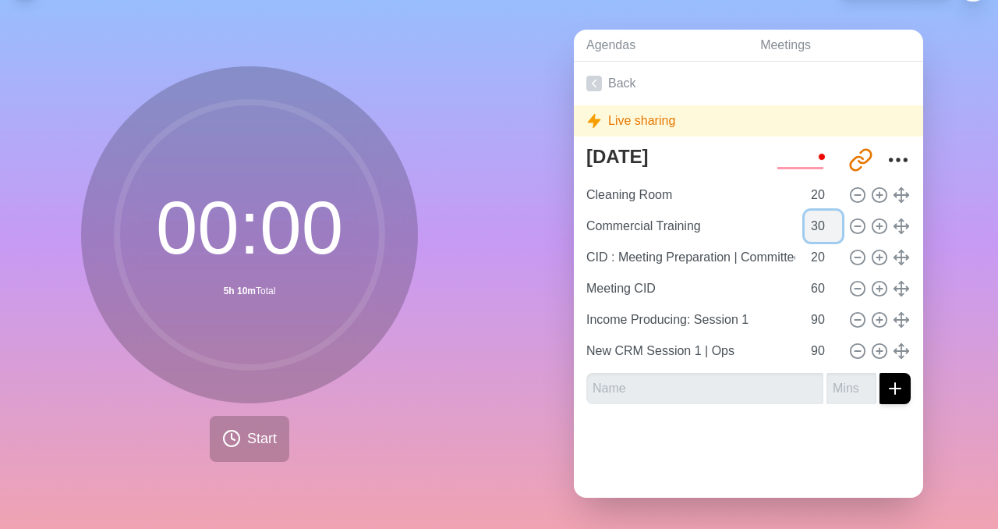
click at [815, 225] on input "30" at bounding box center [823, 226] width 37 height 31
type input "45"
click at [695, 467] on div at bounding box center [748, 447] width 349 height 62
